Goal: Obtain resource: Download file/media

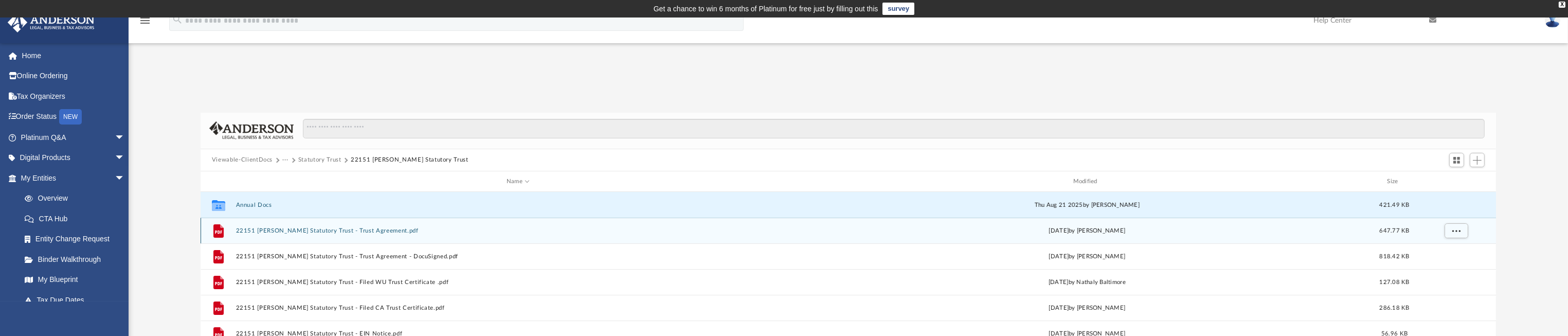
scroll to position [222, 1283]
click at [639, 220] on div "File 22151 Parthenia Statutory Trust - Trust Agreement.pdf Tue Sep 24 2024 by B…" at bounding box center [847, 231] width 1295 height 26
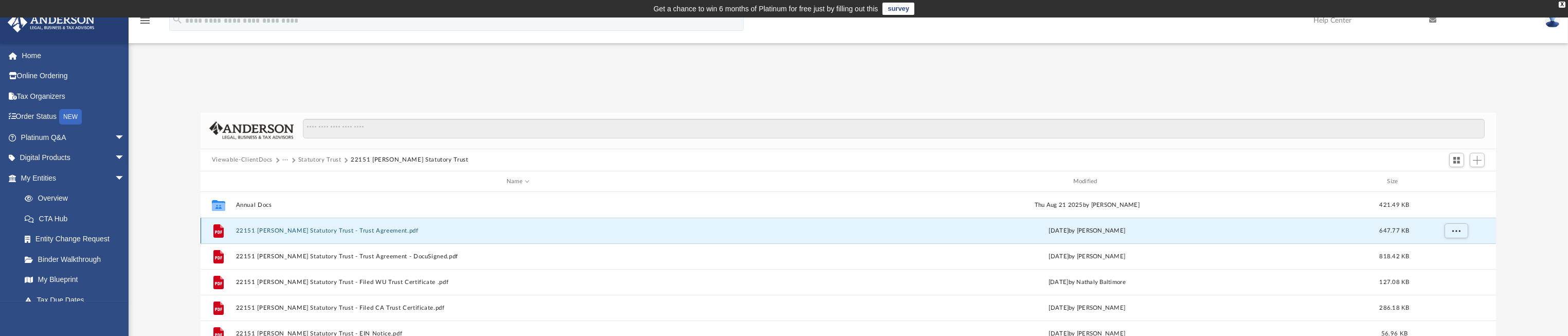
click at [640, 223] on div "File 22151 Parthenia Statutory Trust - Trust Agreement.pdf Tue Sep 24 2024 by B…" at bounding box center [847, 231] width 1295 height 26
click at [638, 224] on div "File 22151 Parthenia Statutory Trust - Trust Agreement.pdf Tue Sep 24 2024 by B…" at bounding box center [847, 231] width 1295 height 26
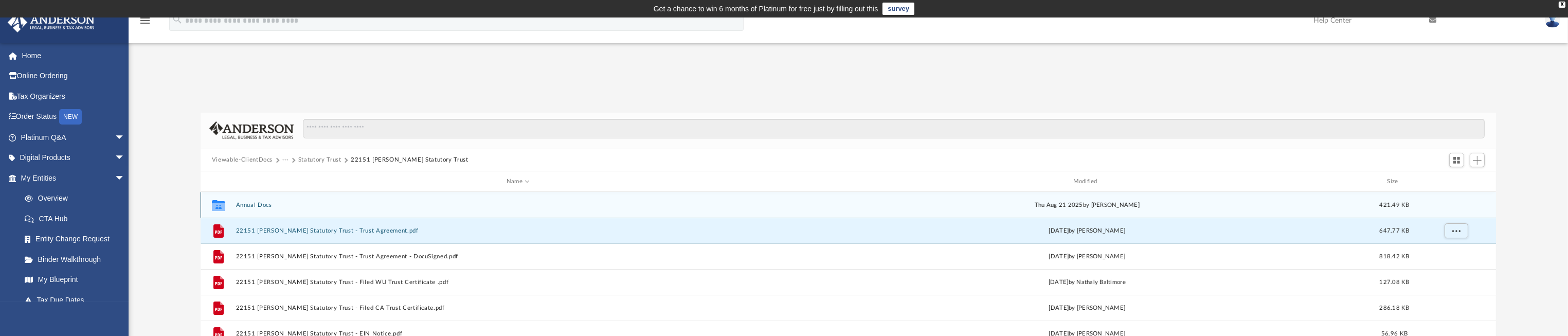
click at [644, 208] on button "Annual Docs" at bounding box center [518, 204] width 564 height 7
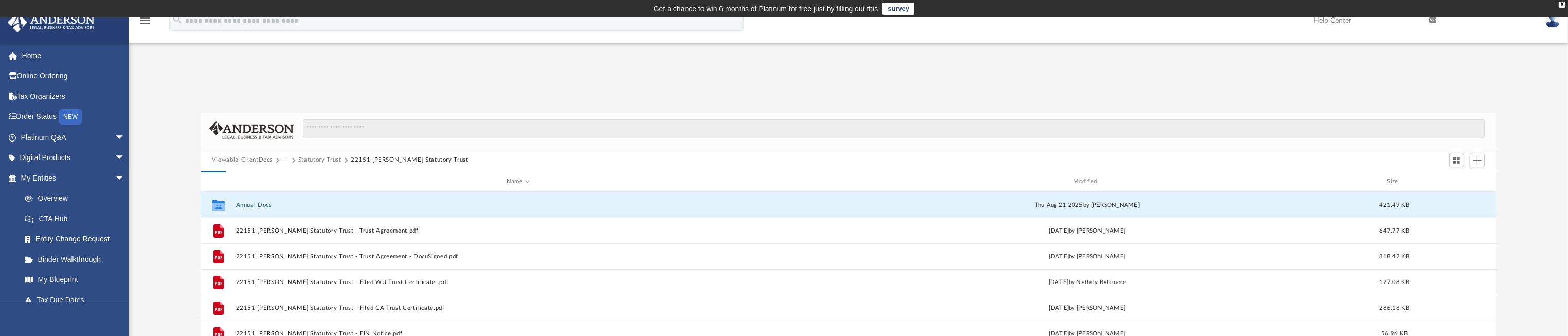
click at [645, 208] on div "Collaborated Folder Annual Docs Thu Aug 21 2025 by Gerald Higgins 421.49 KB" at bounding box center [847, 205] width 1295 height 26
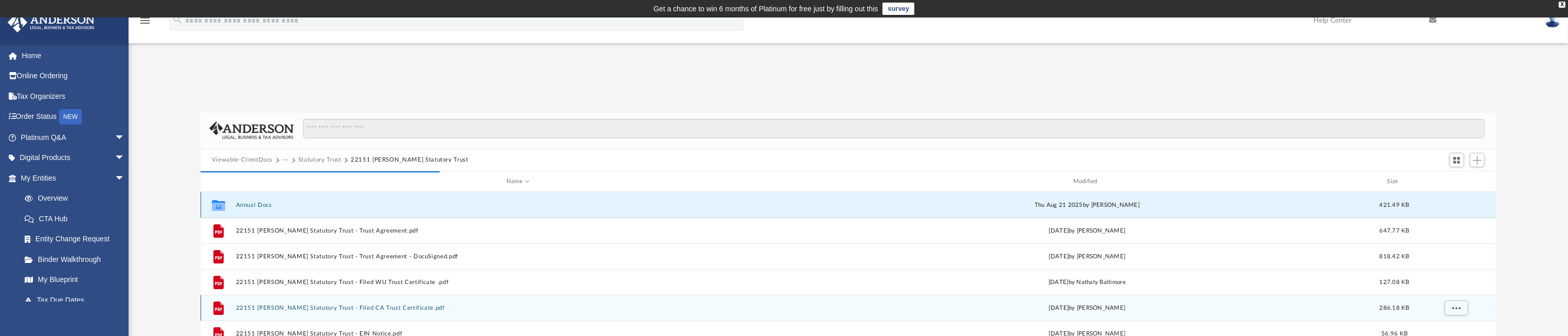
scroll to position [77, 0]
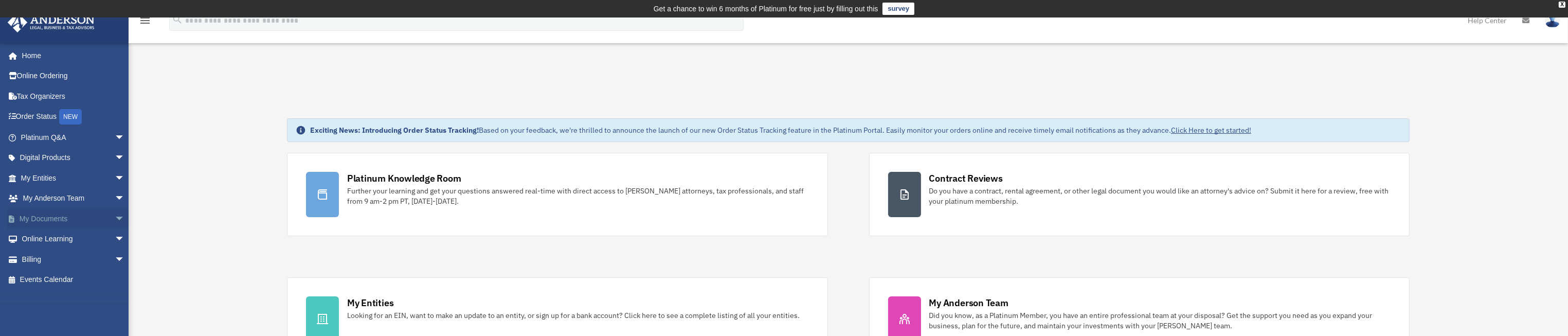
click at [115, 219] on span "arrow_drop_down" at bounding box center [125, 219] width 20 height 21
click at [47, 240] on link "Box" at bounding box center [76, 239] width 126 height 20
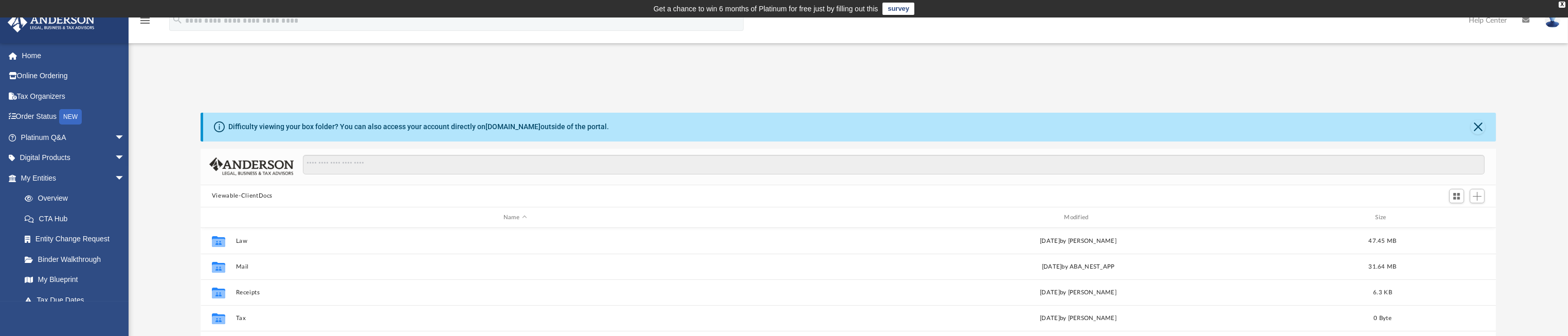
scroll to position [77, 0]
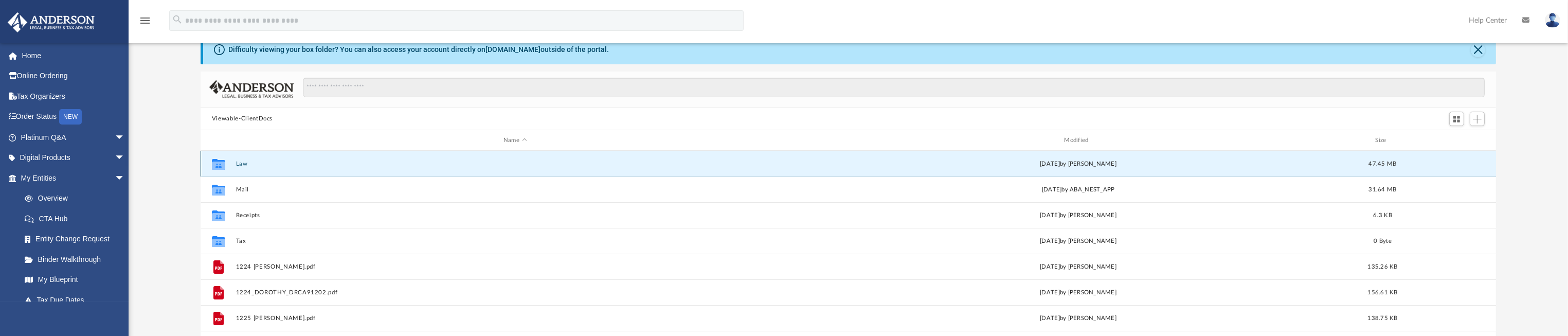
click at [245, 166] on button "Law" at bounding box center [515, 163] width 559 height 7
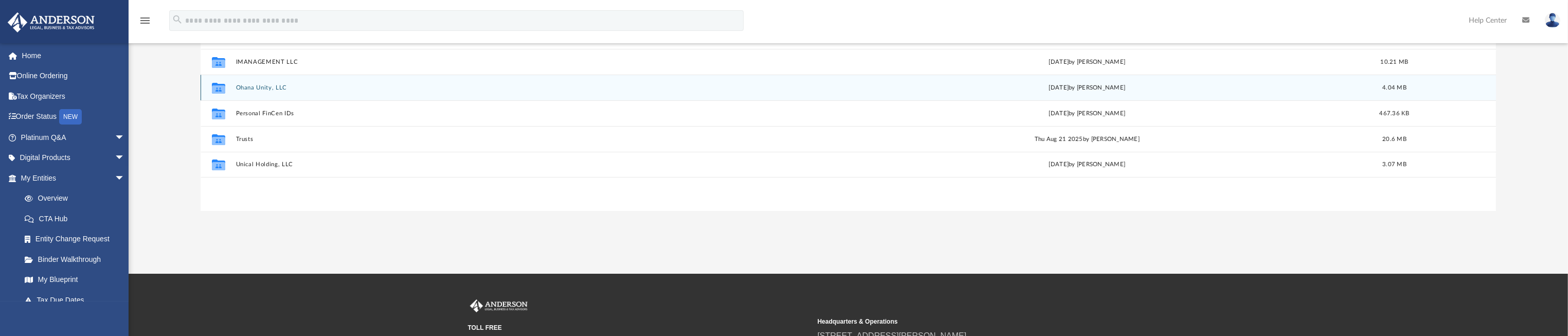
scroll to position [231, 0]
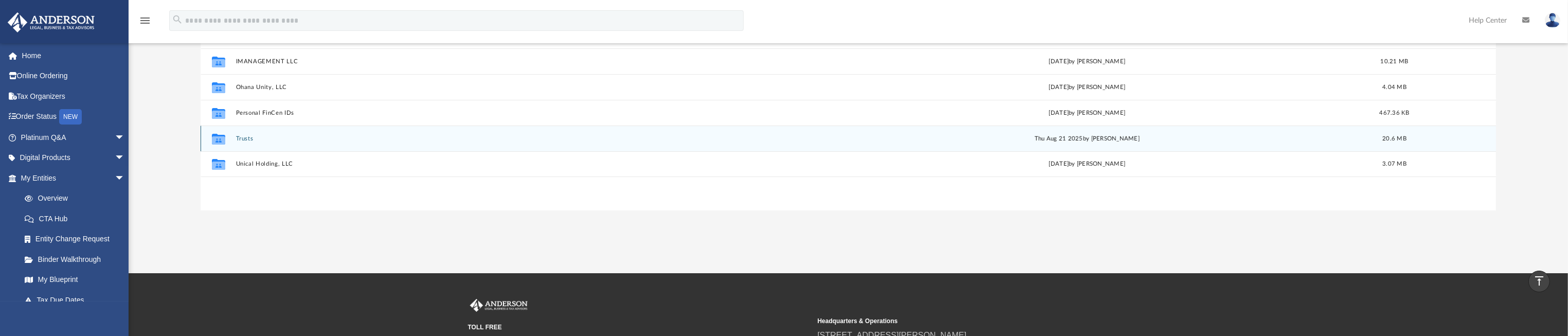
click at [244, 135] on button "Trusts" at bounding box center [518, 138] width 564 height 7
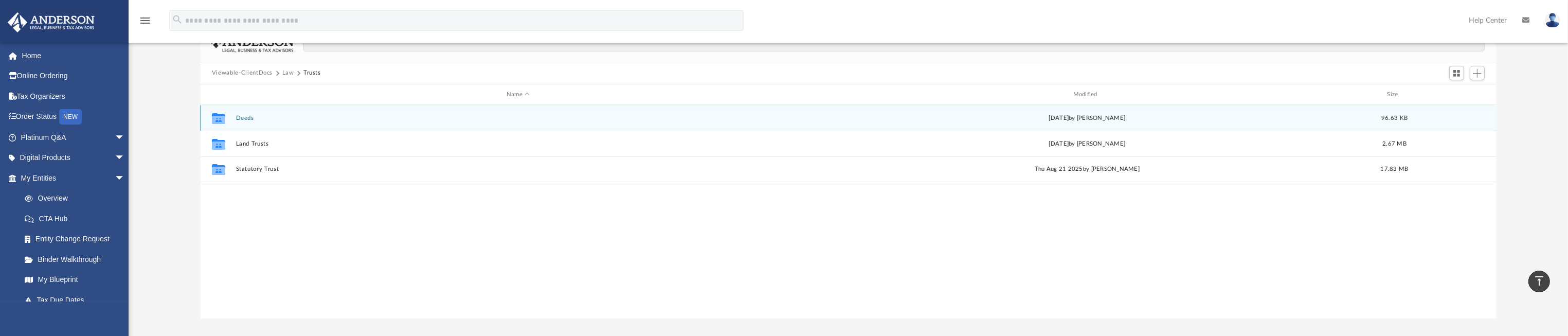
scroll to position [0, 0]
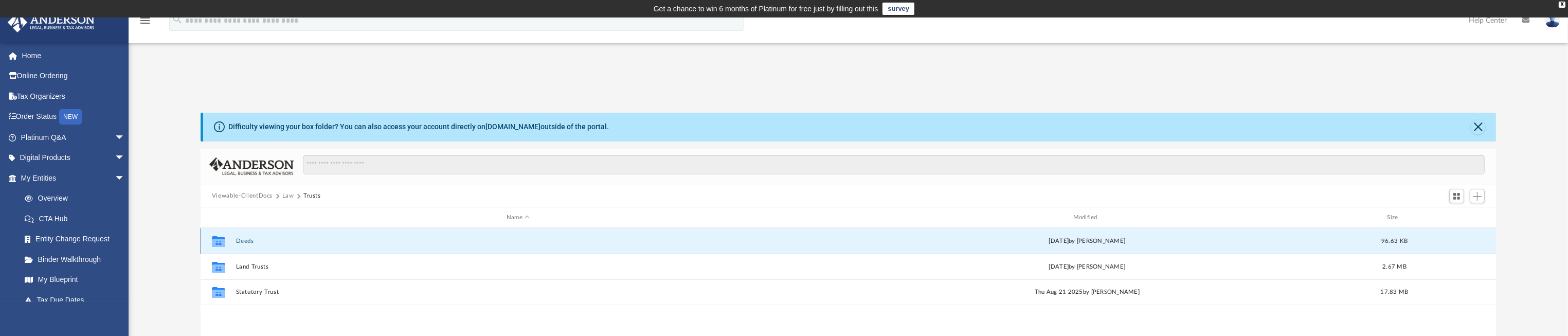
click at [248, 240] on button "Deeds" at bounding box center [518, 240] width 564 height 7
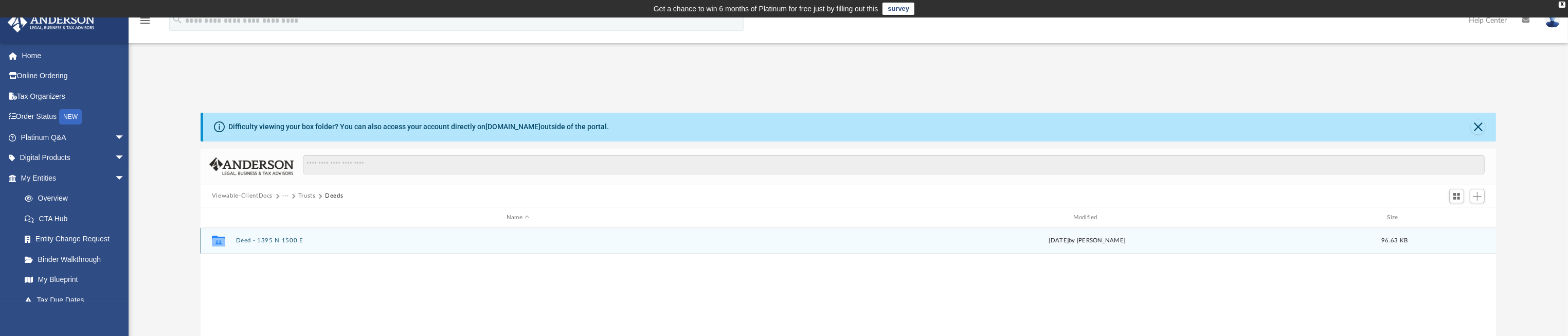
click at [260, 242] on button "Deed - 1395 N 1500 E" at bounding box center [518, 240] width 564 height 7
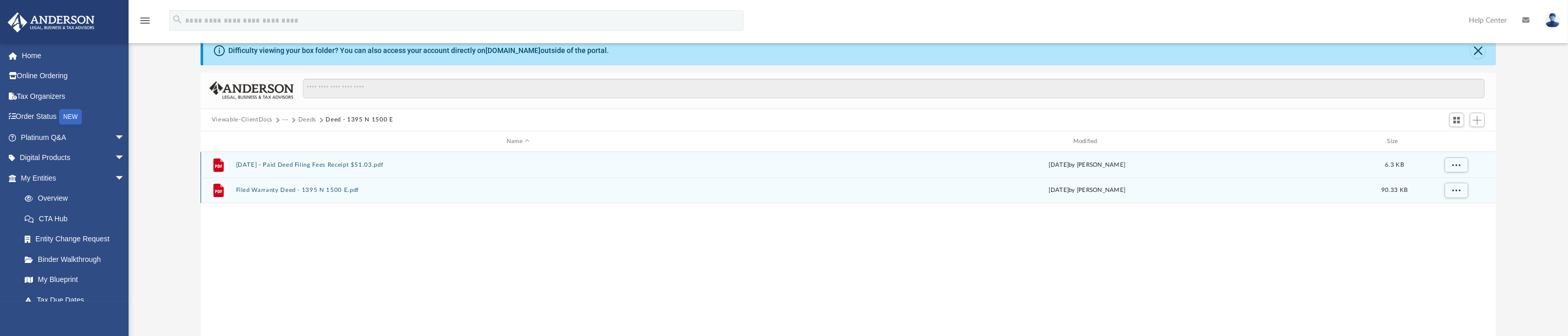
scroll to position [77, 0]
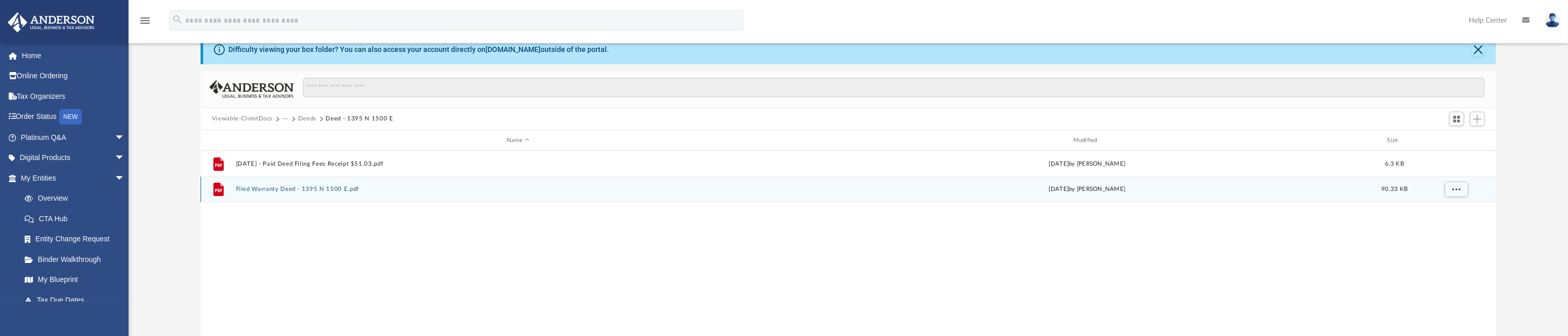
click at [319, 188] on button "Filed Warranty Deed - 1395 N 1500 E.pdf" at bounding box center [518, 189] width 564 height 7
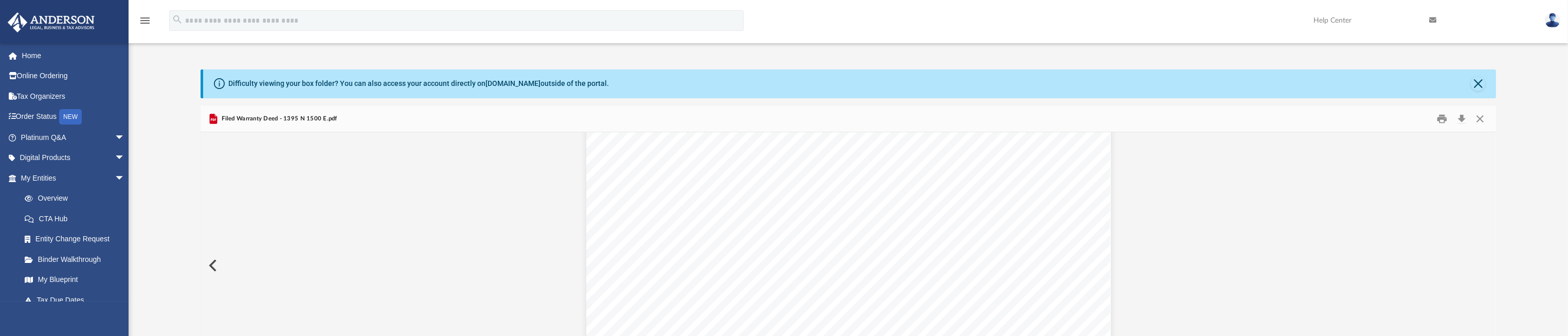
scroll to position [0, 0]
click at [1480, 86] on button "Close" at bounding box center [1477, 83] width 14 height 14
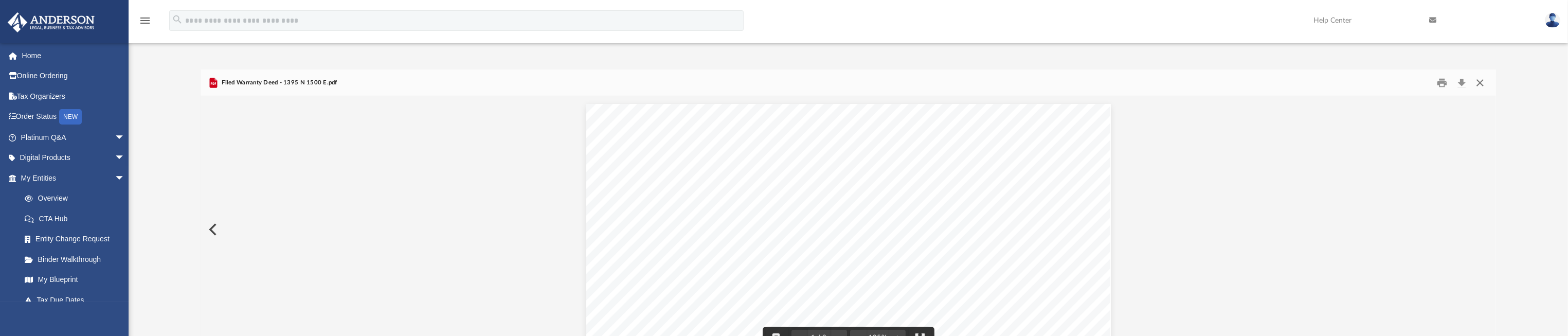
click at [1481, 83] on button "Close" at bounding box center [1480, 82] width 19 height 16
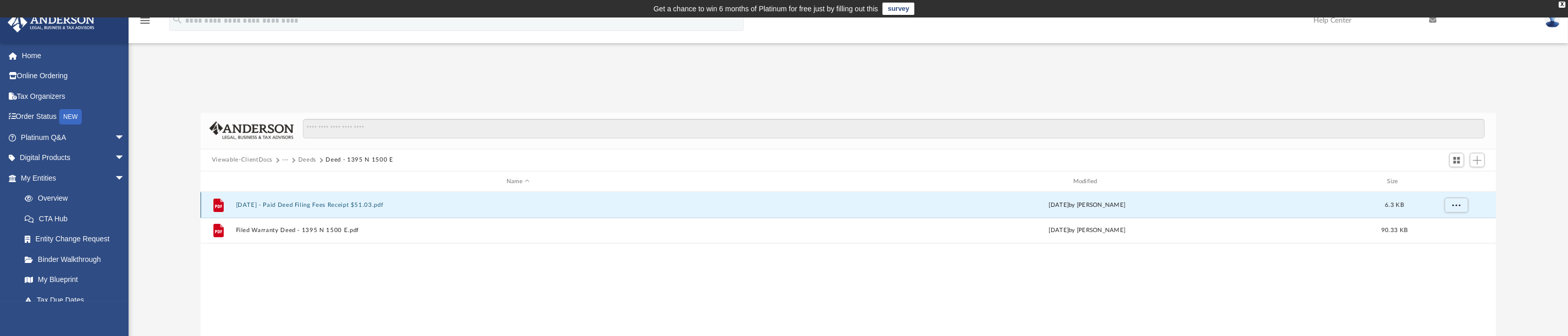
click at [344, 203] on button "[DATE] - Paid Deed Filing Fees Receipt $51.03.pdf" at bounding box center [518, 204] width 564 height 7
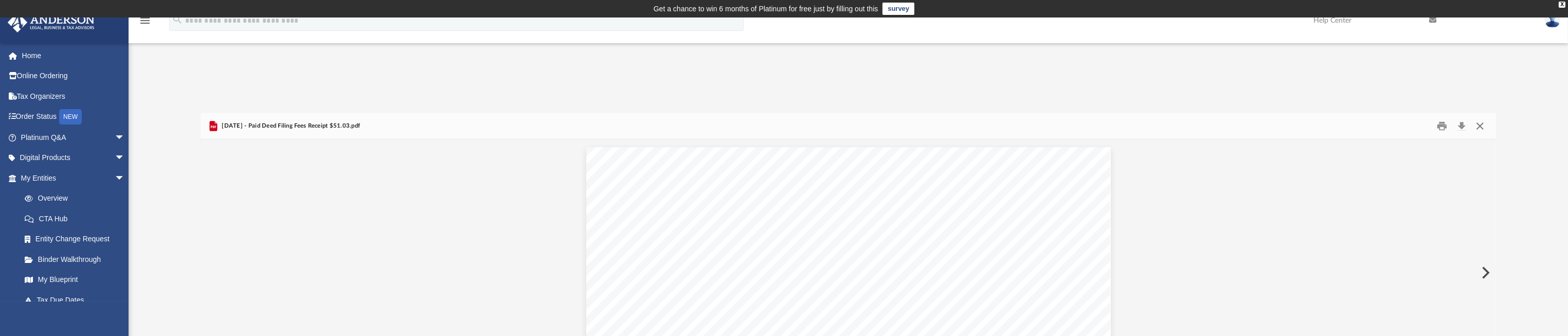
click at [1481, 129] on button "Close" at bounding box center [1480, 125] width 19 height 16
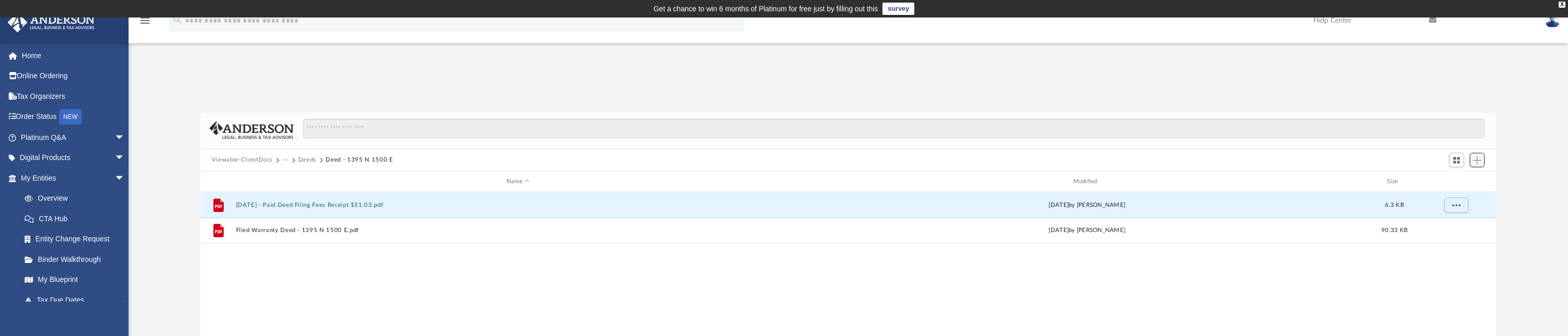
click at [1478, 162] on span "Add" at bounding box center [1477, 159] width 8 height 8
click at [1318, 106] on div "Difficulty viewing your box folder? You can also access your account directly o…" at bounding box center [848, 248] width 1440 height 314
click at [254, 162] on button "Viewable-ClientDocs" at bounding box center [242, 160] width 61 height 9
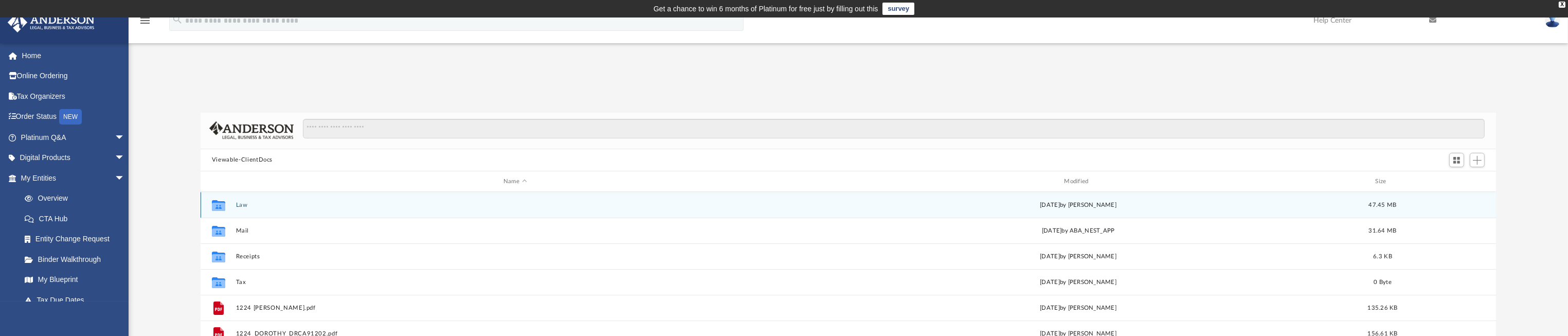
click at [244, 207] on button "Law" at bounding box center [515, 204] width 559 height 7
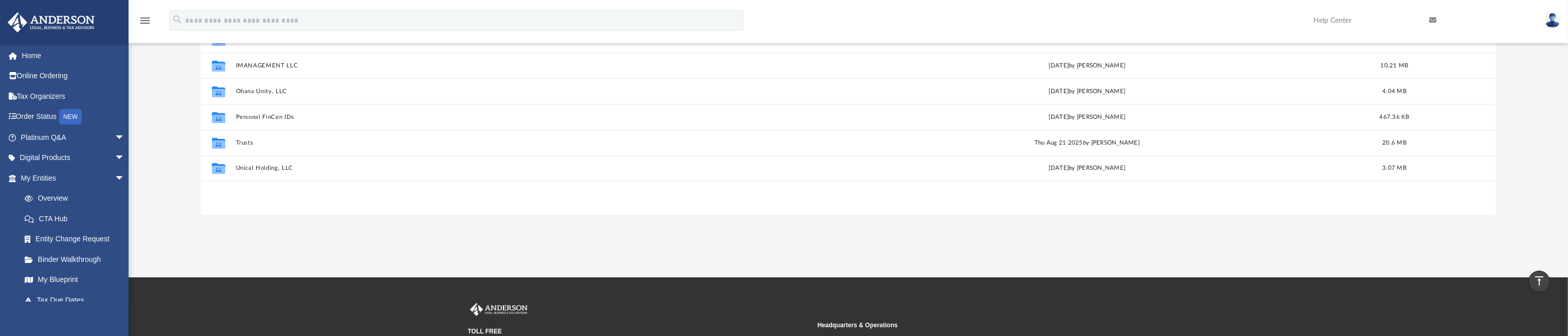
scroll to position [155, 0]
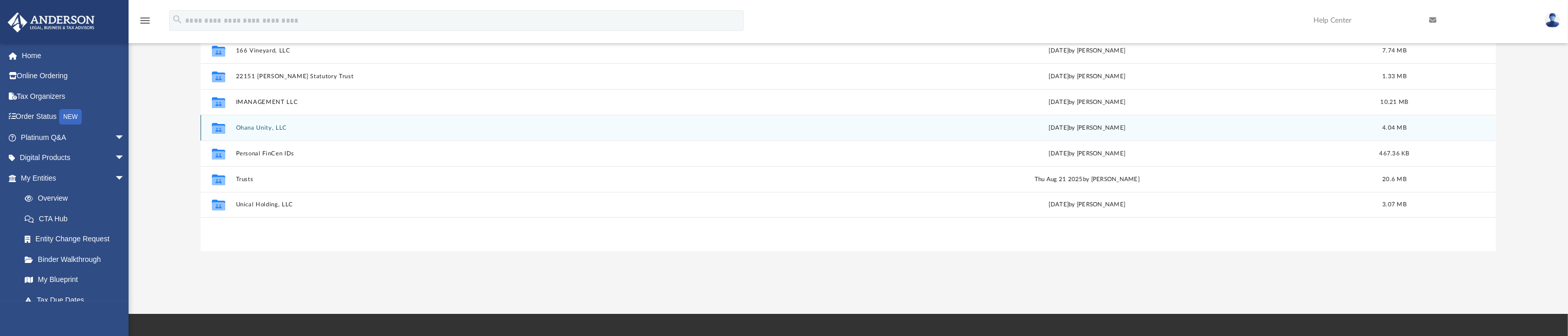
click at [270, 125] on button "Ohana Unity, LLC" at bounding box center [518, 128] width 564 height 7
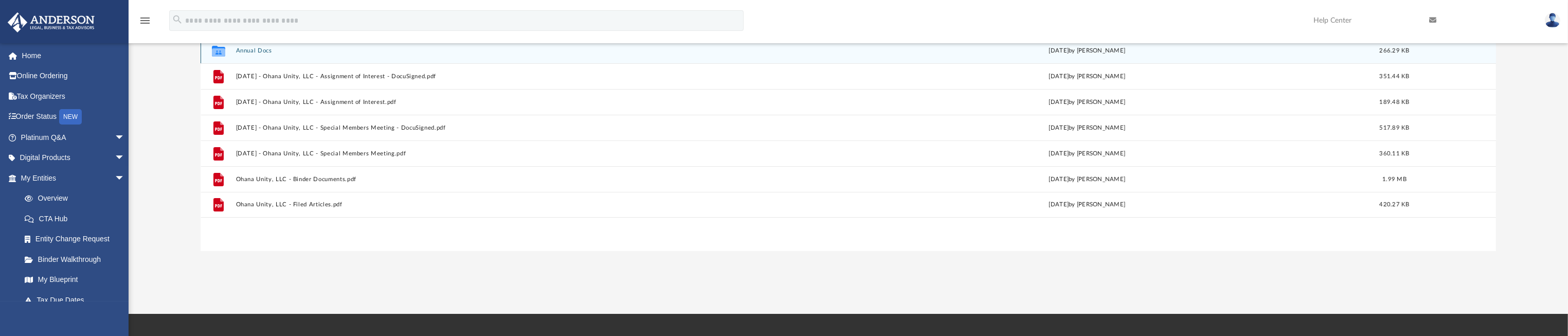
click at [264, 49] on button "Annual Docs" at bounding box center [518, 50] width 564 height 7
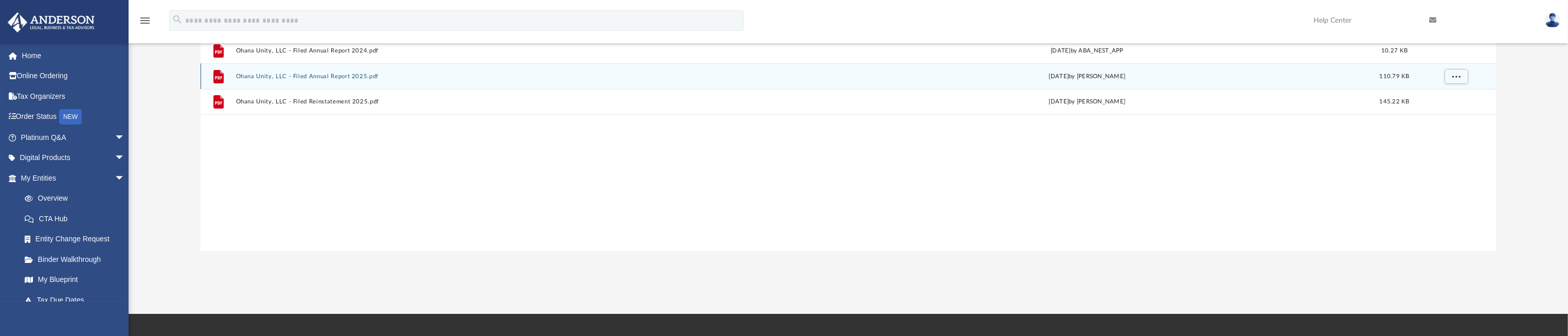
click at [340, 80] on div "File Ohana Unity, LLC - Filed Annual Report 2025.pdf [DATE] by [PERSON_NAME] 11…" at bounding box center [847, 76] width 1295 height 26
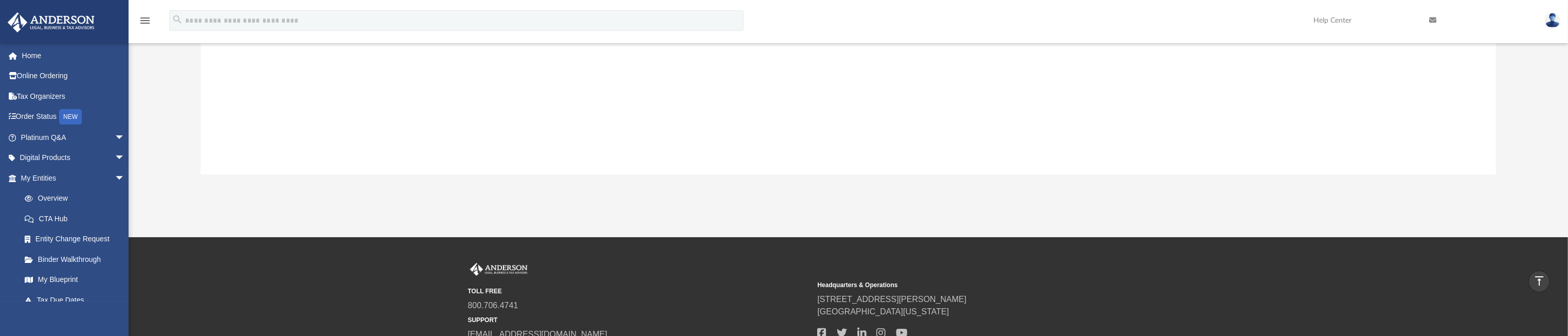
scroll to position [0, 0]
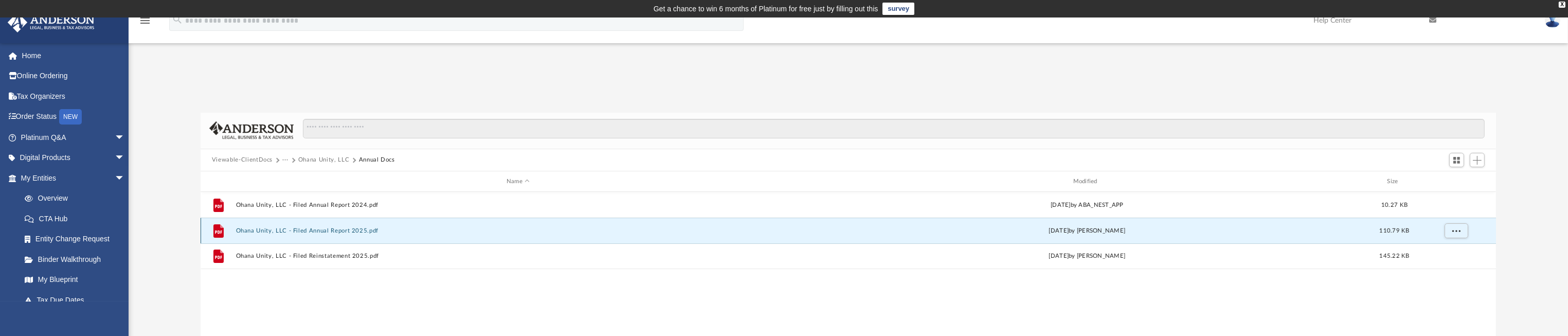
click at [334, 231] on button "Ohana Unity, LLC - Filed Annual Report 2025.pdf" at bounding box center [518, 230] width 564 height 7
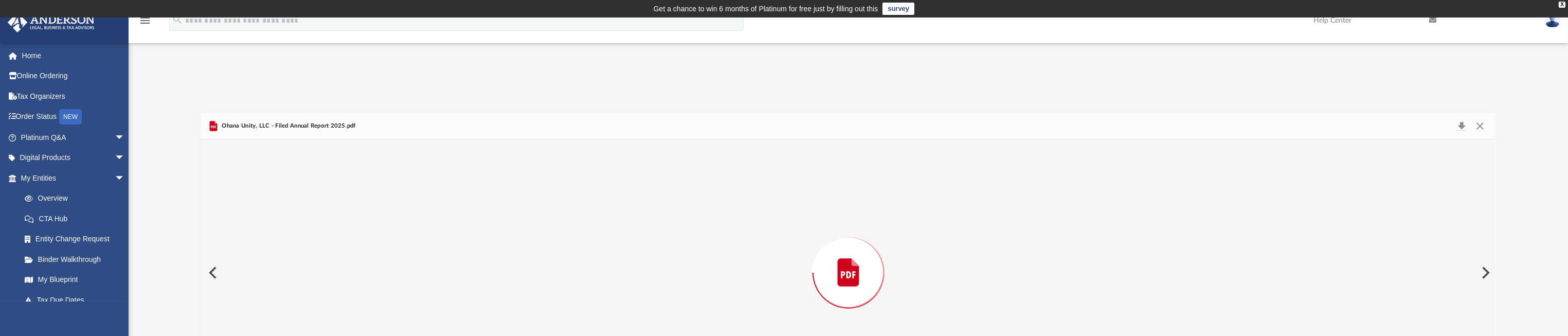
scroll to position [70, 0]
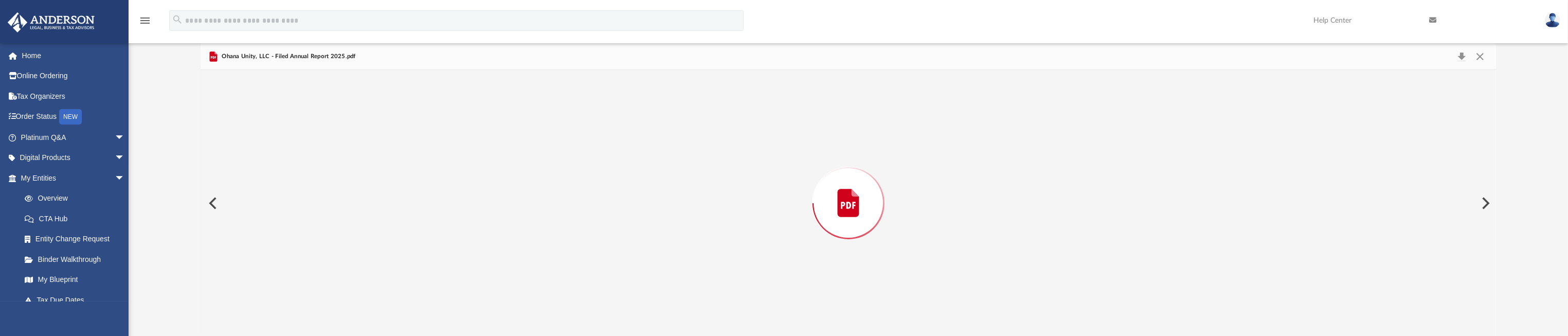
click at [334, 231] on div "Preview" at bounding box center [847, 202] width 1295 height 265
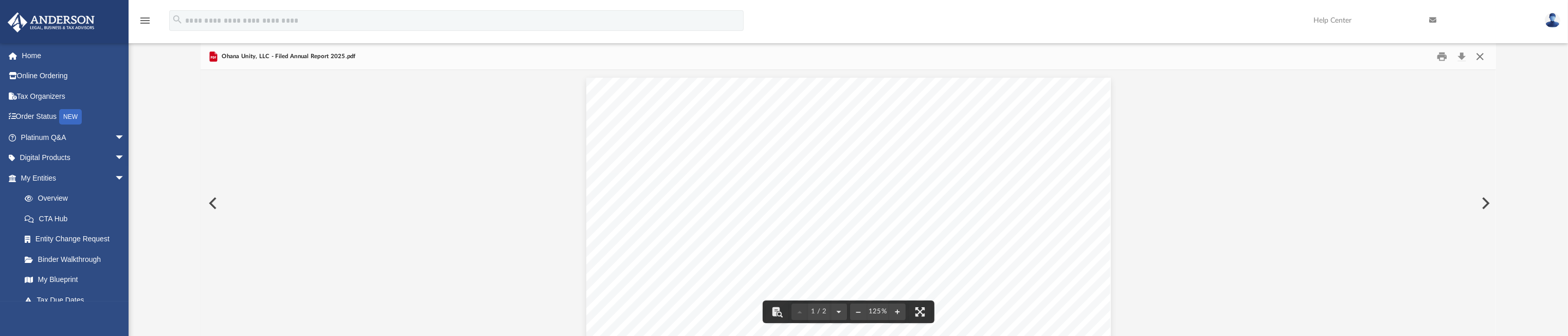
click at [1479, 58] on button "Close" at bounding box center [1480, 56] width 19 height 16
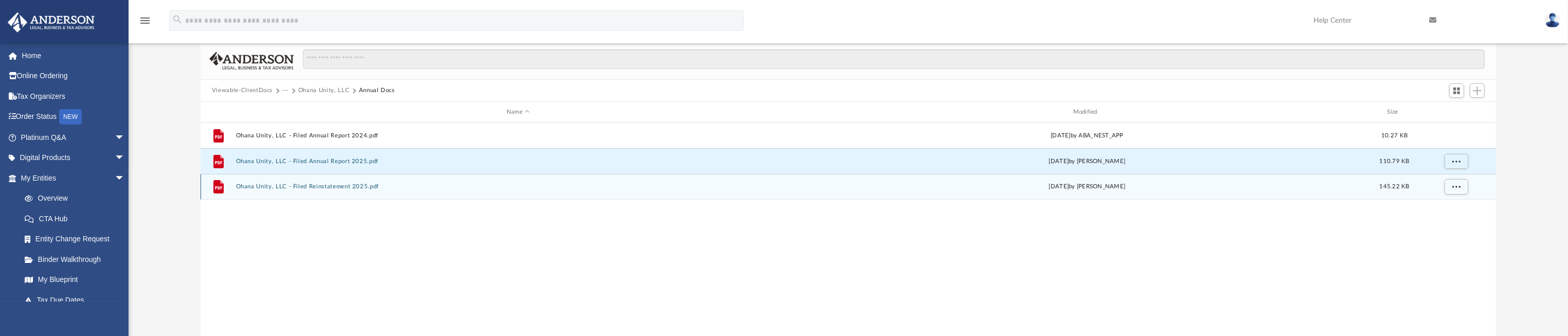
click at [352, 185] on button "Ohana Unity, LLC - Filed Reinstatement 2025.pdf" at bounding box center [518, 186] width 564 height 7
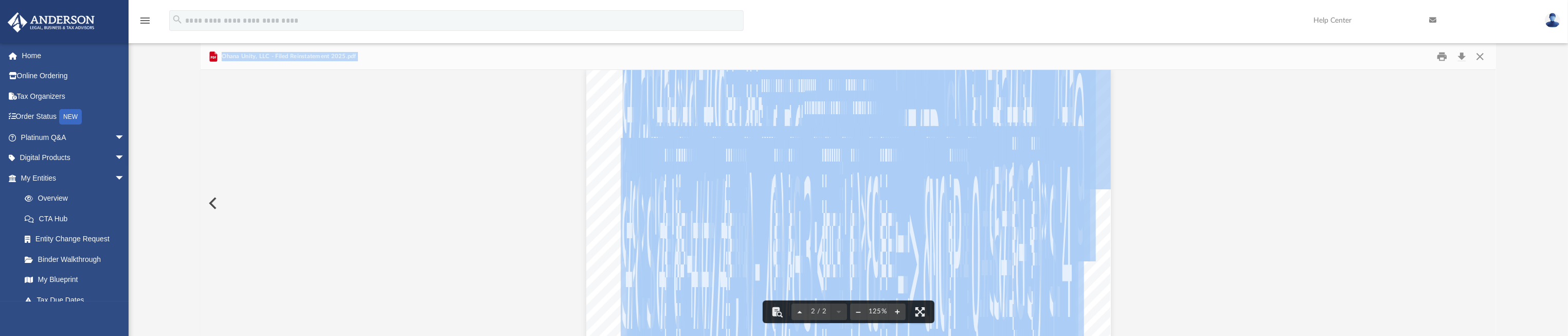
scroll to position [848, 0]
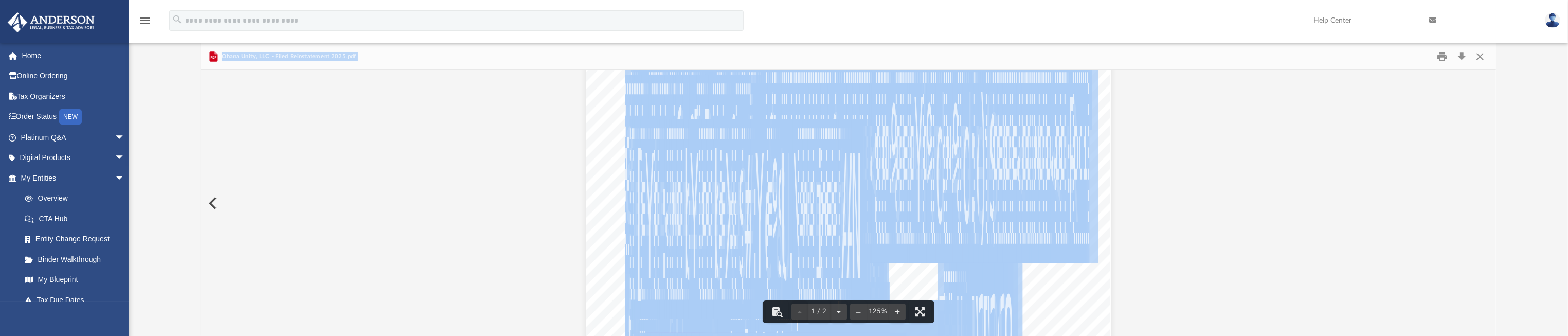
scroll to position [0, 0]
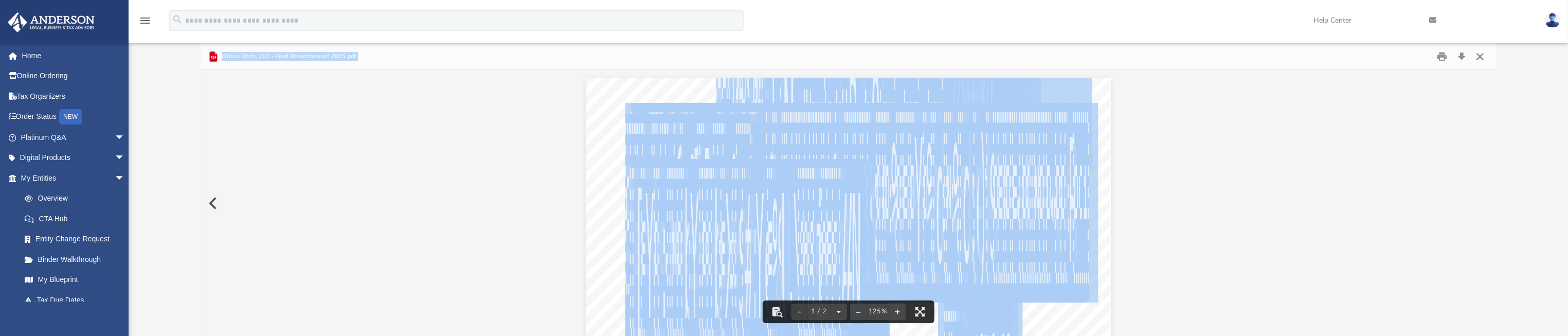
click at [1479, 58] on button "Close" at bounding box center [1480, 56] width 19 height 16
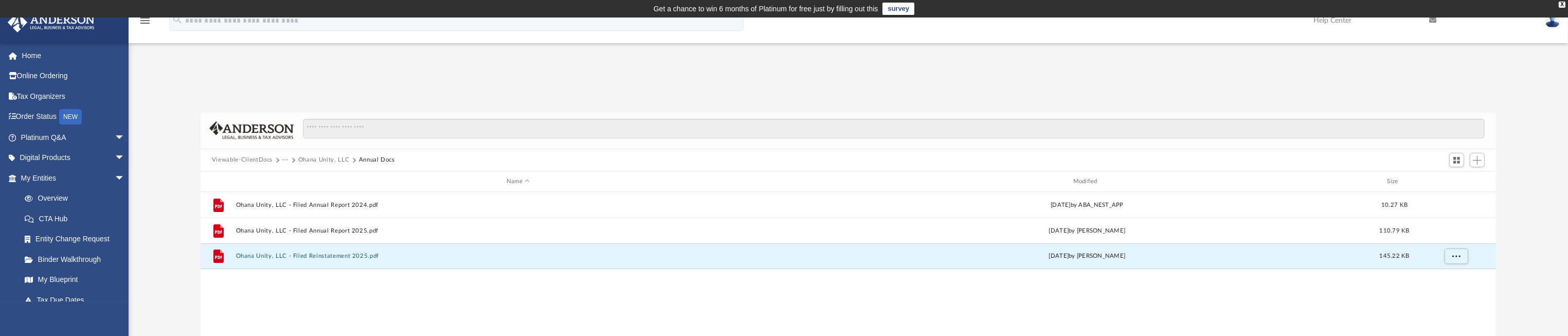
drag, startPoint x: 245, startPoint y: 160, endPoint x: 268, endPoint y: 158, distance: 23.1
click at [245, 160] on button "Viewable-ClientDocs" at bounding box center [242, 160] width 61 height 9
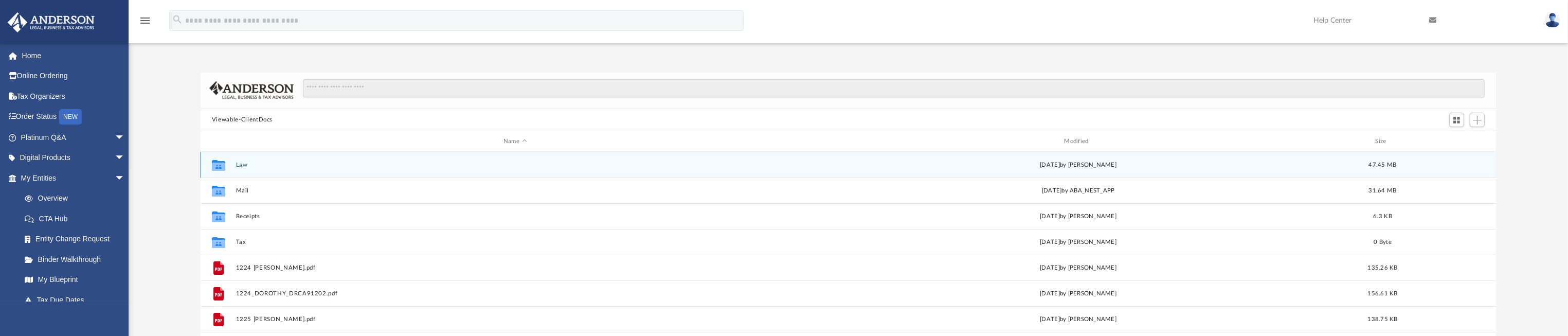
scroll to position [77, 0]
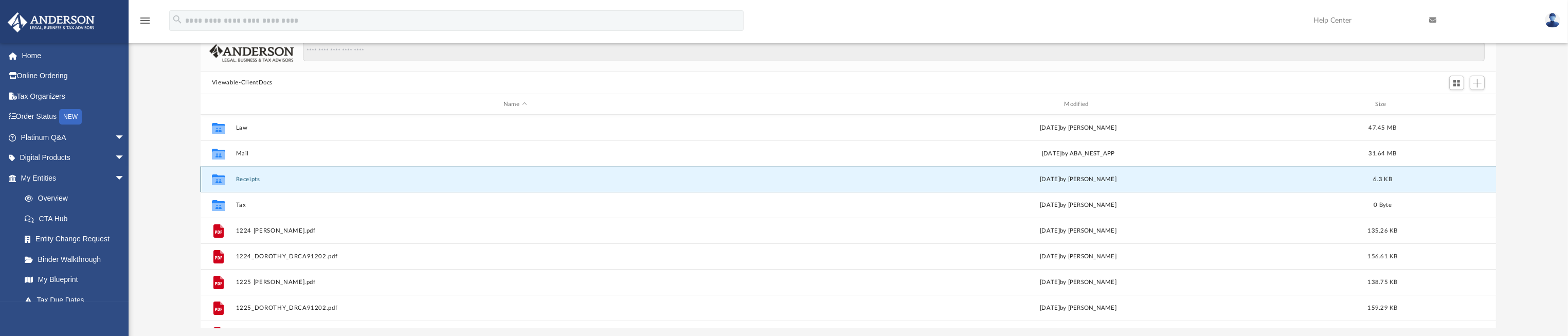
click at [249, 181] on button "Receipts" at bounding box center [515, 179] width 559 height 7
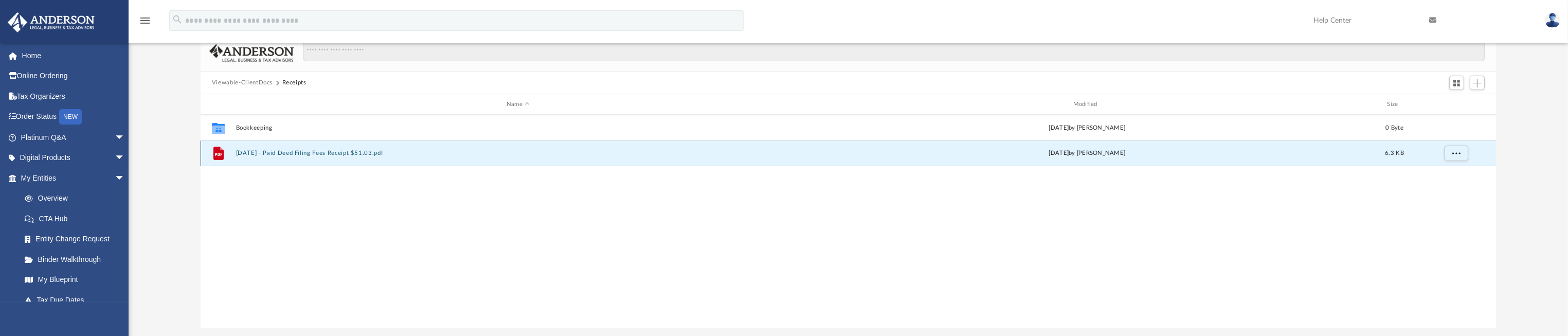
click at [287, 155] on button "[DATE] - Paid Deed Filing Fees Receipt $51.03.pdf" at bounding box center [518, 153] width 564 height 7
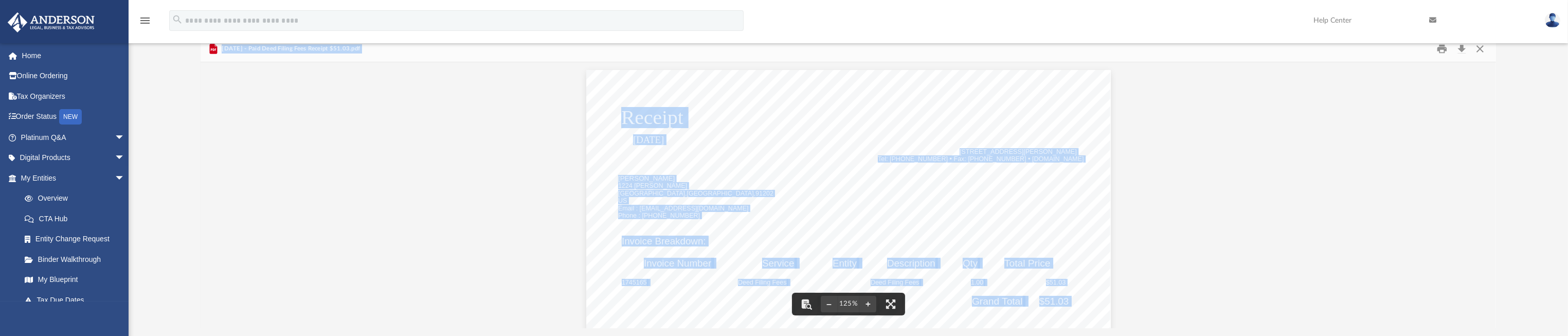
scroll to position [0, 0]
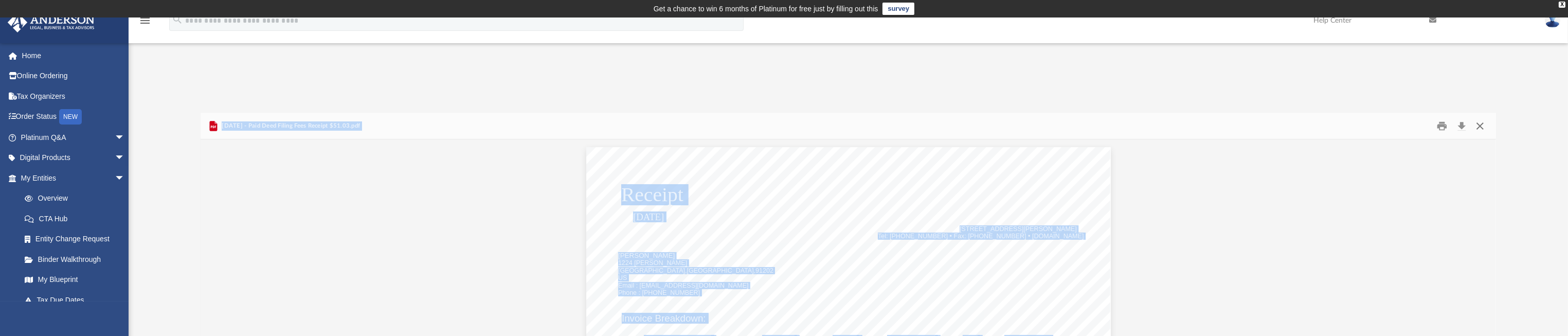
click at [1482, 128] on button "Close" at bounding box center [1480, 125] width 19 height 16
